Goal: Task Accomplishment & Management: Use online tool/utility

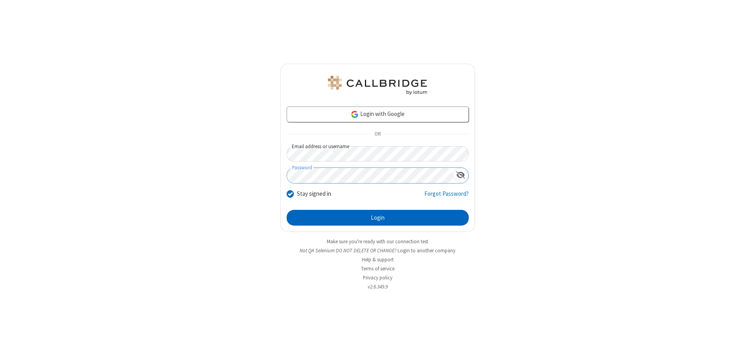
click at [377, 218] on button "Login" at bounding box center [378, 218] width 182 height 16
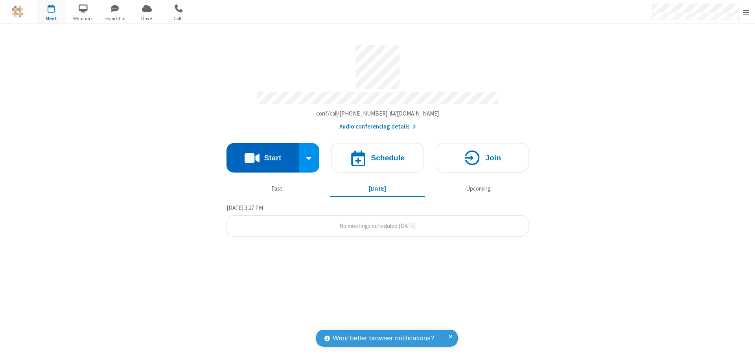
click at [263, 154] on button "Start" at bounding box center [262, 157] width 73 height 29
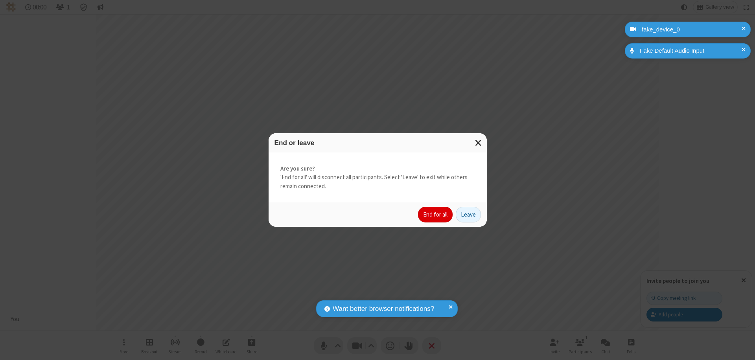
click at [436, 215] on button "End for all" at bounding box center [435, 215] width 35 height 16
